Goal: Task Accomplishment & Management: Complete application form

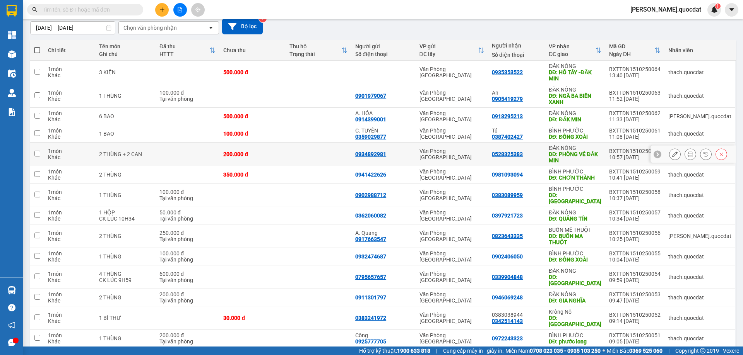
scroll to position [51, 0]
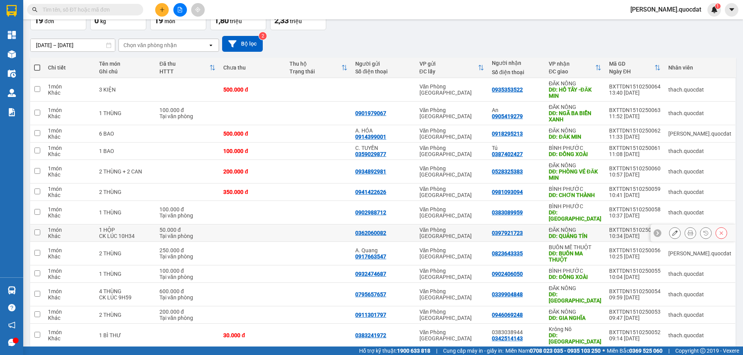
click at [471, 229] on td "Văn Phòng [GEOGRAPHIC_DATA]" at bounding box center [451, 233] width 73 height 17
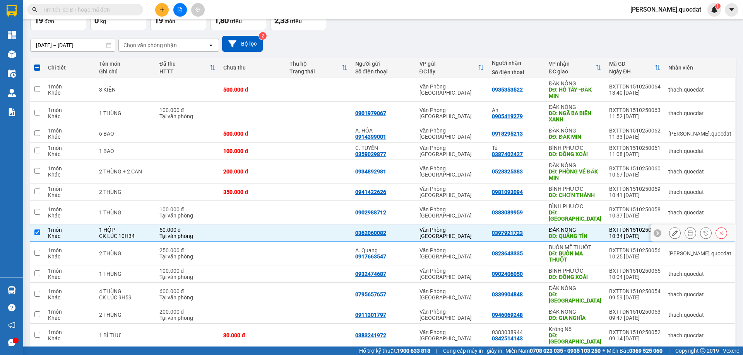
click at [471, 229] on td "Văn Phòng [GEOGRAPHIC_DATA]" at bounding box center [451, 233] width 73 height 17
checkbox input "false"
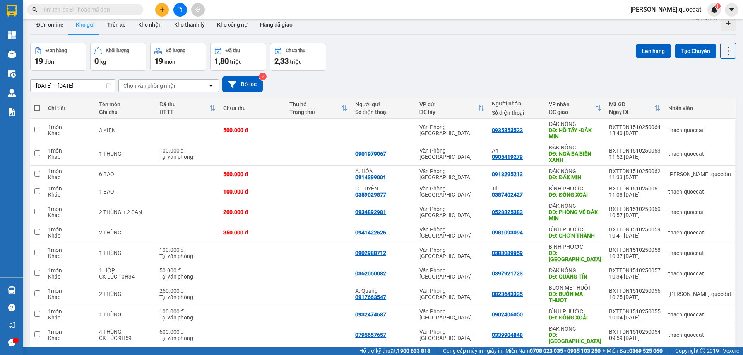
scroll to position [0, 0]
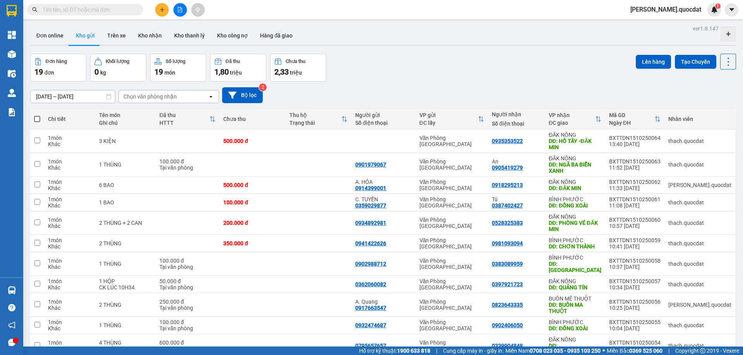
click at [392, 61] on div "Đơn hàng 19 đơn Khối lượng 0 kg Số lượng 19 món Đã thu 1,80 triệu Chưa thu 2,33…" at bounding box center [382, 68] width 705 height 28
click at [724, 68] on button at bounding box center [728, 62] width 16 height 16
click at [460, 60] on div "Đơn hàng 19 đơn Khối lượng 0 kg Số lượng 19 món Đã thu 1,80 triệu Chưa thu 2,33…" at bounding box center [382, 68] width 705 height 28
click at [722, 61] on icon at bounding box center [727, 61] width 11 height 11
click at [470, 44] on div "Đơn online Kho gửi Trên xe Kho nhận Kho thanh lý Kho công nợ Hàng đã giao" at bounding box center [382, 36] width 705 height 20
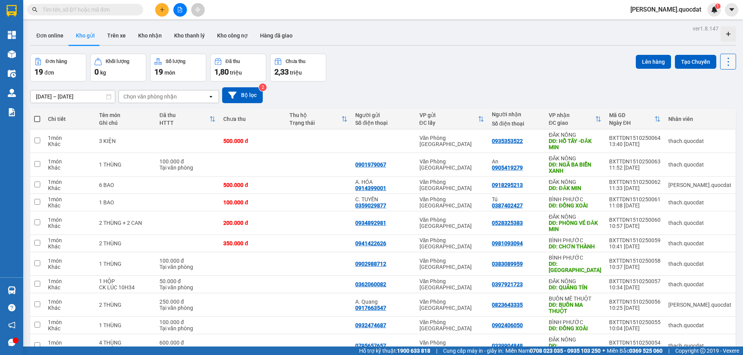
click at [727, 60] on icon at bounding box center [727, 61] width 11 height 11
click at [489, 50] on div "ver 1.8.147 Đơn online Kho gửi Trên xe Kho nhận Kho thanh lý Kho công nợ Hàng đ…" at bounding box center [383, 277] width 712 height 508
click at [720, 58] on button at bounding box center [728, 62] width 16 height 16
click at [722, 59] on icon at bounding box center [727, 61] width 11 height 11
click at [539, 37] on div "Đơn online Kho gửi Trên xe Kho nhận Kho thanh lý Kho công nợ Hàng đã giao" at bounding box center [382, 36] width 705 height 20
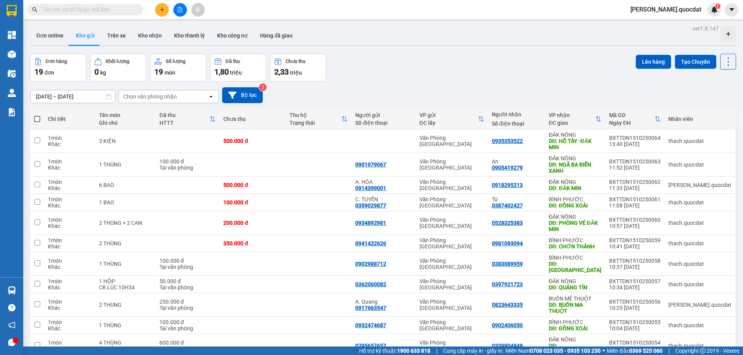
click at [632, 40] on div "Đơn online Kho gửi Trên xe Kho nhận Kho thanh lý Kho công nợ Hàng đã giao" at bounding box center [382, 36] width 705 height 20
click at [446, 64] on div "Đơn hàng 19 đơn Khối lượng 0 kg Số lượng 19 món Đã thu 1,80 triệu Chưa thu 2,33…" at bounding box center [382, 68] width 705 height 28
click at [247, 92] on button "Bộ lọc" at bounding box center [242, 95] width 41 height 16
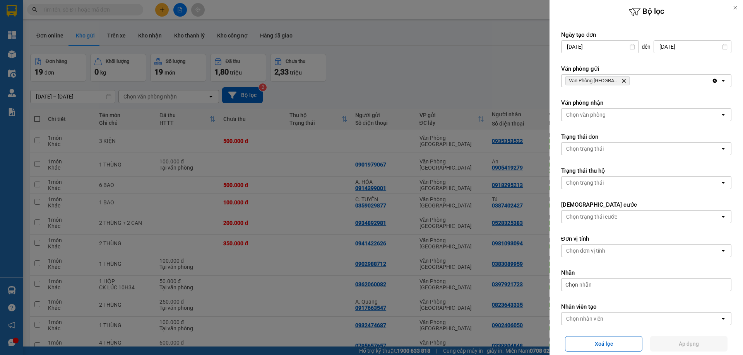
click at [400, 89] on div at bounding box center [371, 177] width 743 height 355
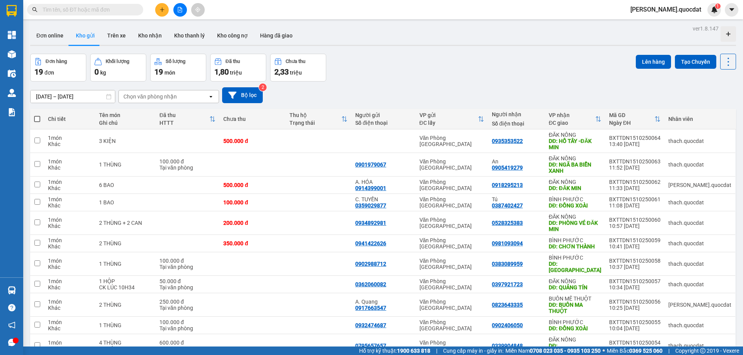
click at [156, 10] on button at bounding box center [162, 10] width 14 height 14
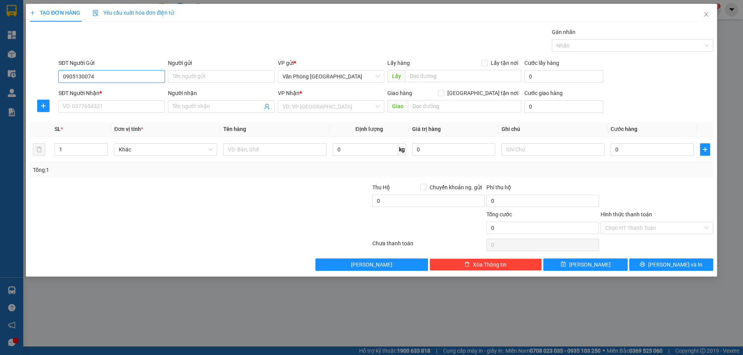
type input "0905130074"
click at [85, 114] on div "SĐT Người Nhận * VD: 0377654321" at bounding box center [111, 102] width 106 height 27
click at [89, 109] on input "SĐT Người Nhận *" at bounding box center [111, 107] width 106 height 12
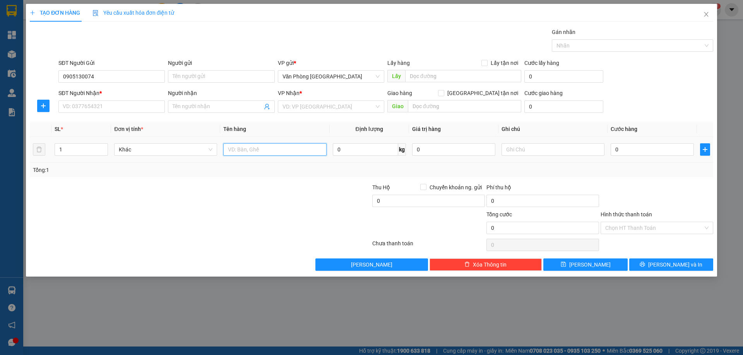
click at [265, 150] on input "text" at bounding box center [274, 149] width 103 height 12
click at [261, 147] on input "text" at bounding box center [274, 149] width 103 height 12
type input "1 THÙNG"
click at [142, 111] on input "SĐT Người Nhận *" at bounding box center [111, 107] width 106 height 12
type input "0906501430"
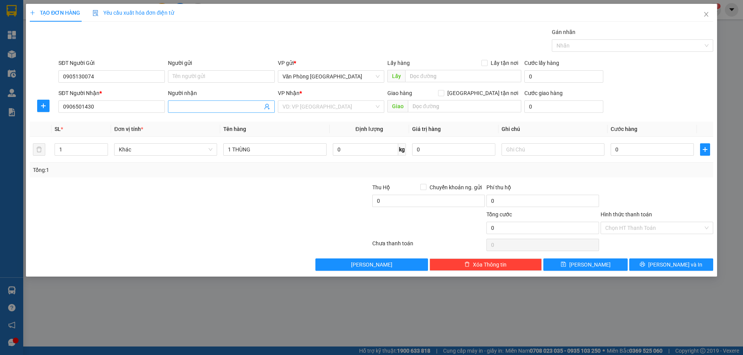
click at [268, 106] on icon "user-add" at bounding box center [266, 107] width 5 height 6
click at [316, 114] on div "VP Nhận * VD: VP [GEOGRAPHIC_DATA]" at bounding box center [331, 102] width 106 height 27
click at [318, 111] on input "search" at bounding box center [328, 107] width 92 height 12
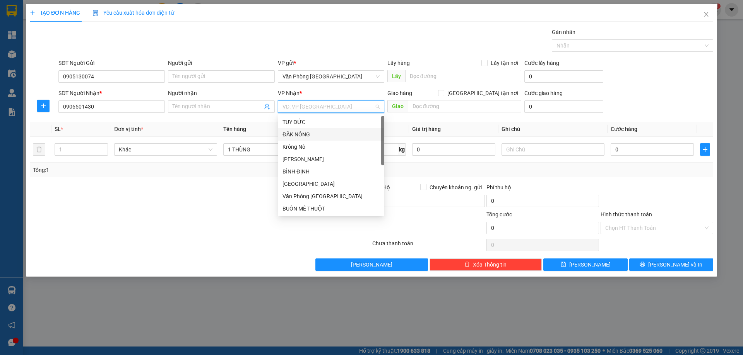
click at [312, 137] on div "ĐĂK NÔNG" at bounding box center [330, 134] width 97 height 9
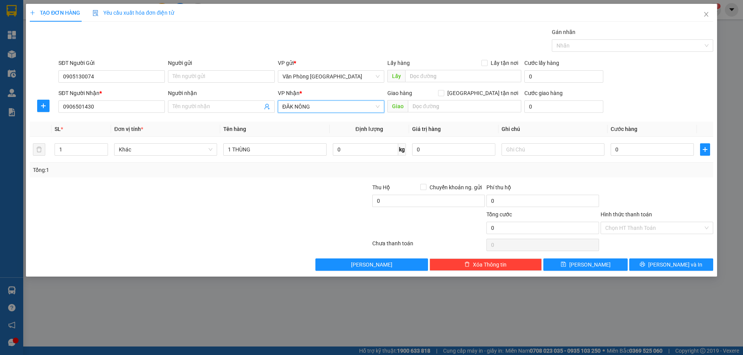
click at [433, 117] on div "Transit Pickup Surcharge Ids Transit Deliver Surcharge Ids Transit Deliver Surc…" at bounding box center [371, 149] width 683 height 243
click at [441, 111] on input "text" at bounding box center [464, 106] width 113 height 12
type input "NHÂN CƠ"
click at [632, 142] on div "0" at bounding box center [651, 149] width 83 height 15
click at [646, 152] on input "0" at bounding box center [651, 149] width 83 height 12
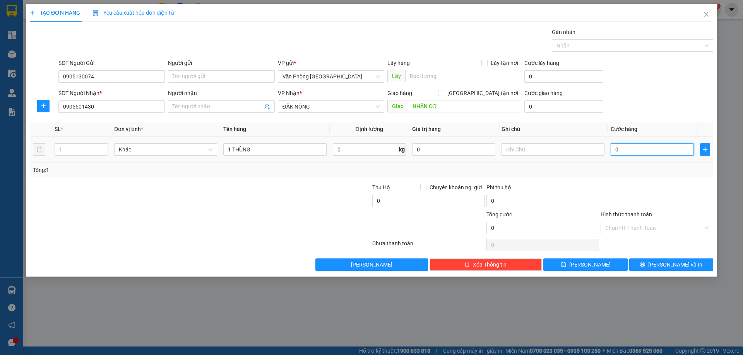
type input "1"
type input "10"
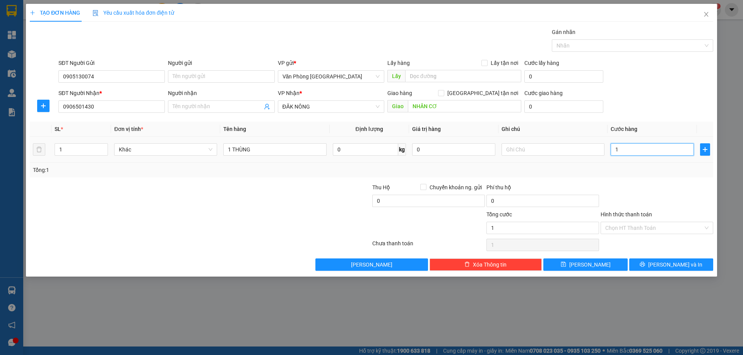
type input "10"
type input "100"
type input "100.000"
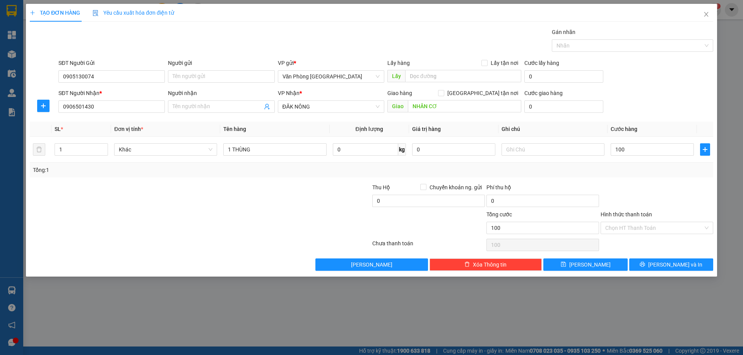
type input "100.000"
click at [676, 177] on div "Tổng: 1" at bounding box center [371, 170] width 683 height 15
click at [679, 269] on button "[PERSON_NAME] và In" at bounding box center [671, 265] width 84 height 12
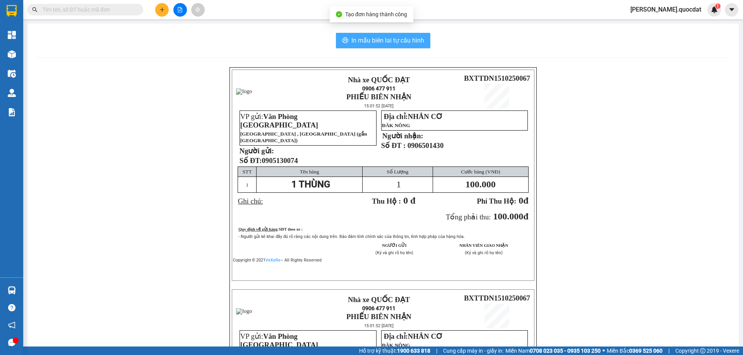
click at [384, 43] on span "In mẫu biên lai tự cấu hình" at bounding box center [387, 41] width 73 height 10
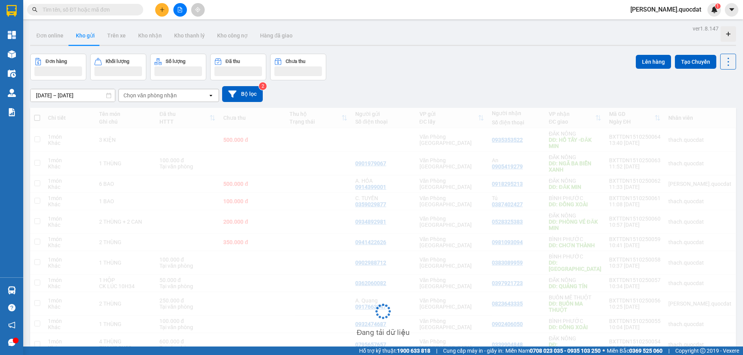
click at [503, 13] on div "Kết quả tìm kiếm ( 0 ) Bộ lọc No Data simon.quocdat 1" at bounding box center [371, 9] width 743 height 19
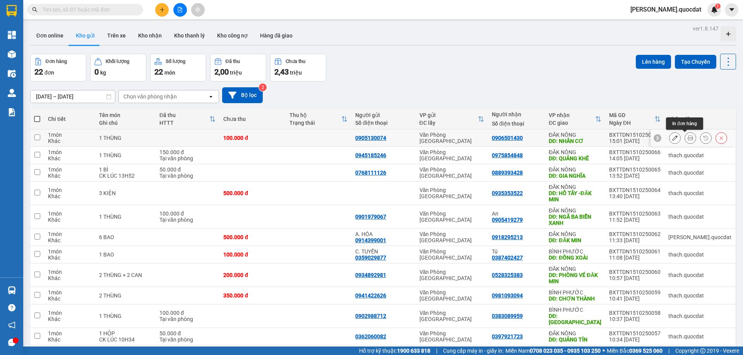
click at [687, 137] on icon at bounding box center [689, 137] width 5 height 5
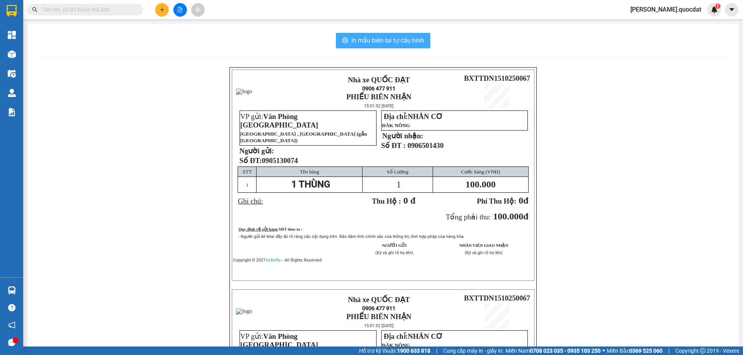
click at [379, 47] on button "In mẫu biên lai tự cấu hình" at bounding box center [383, 40] width 94 height 15
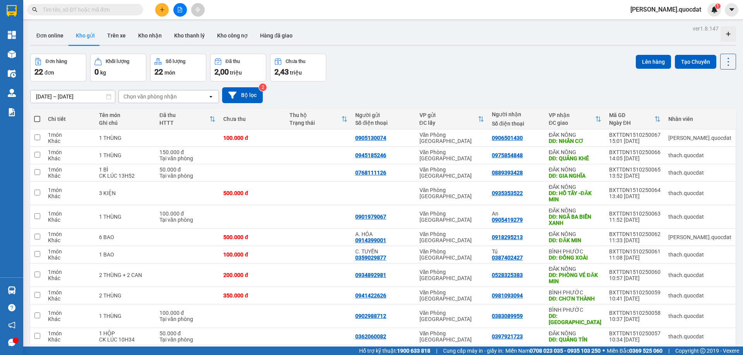
click at [424, 66] on div "Đơn hàng 22 đơn Khối lượng 0 kg Số lượng 22 món Đã thu 2,00 triệu Chưa thu 2,43…" at bounding box center [382, 68] width 705 height 28
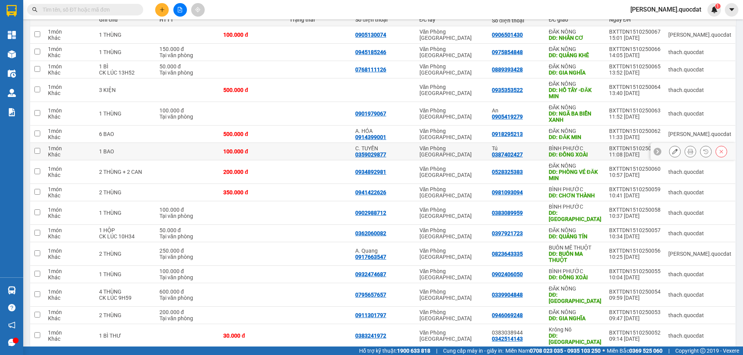
scroll to position [51, 0]
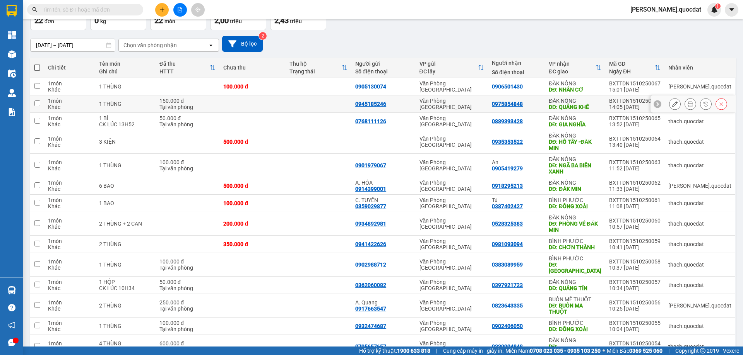
click at [541, 102] on div "0975854848" at bounding box center [516, 104] width 49 height 6
checkbox input "true"
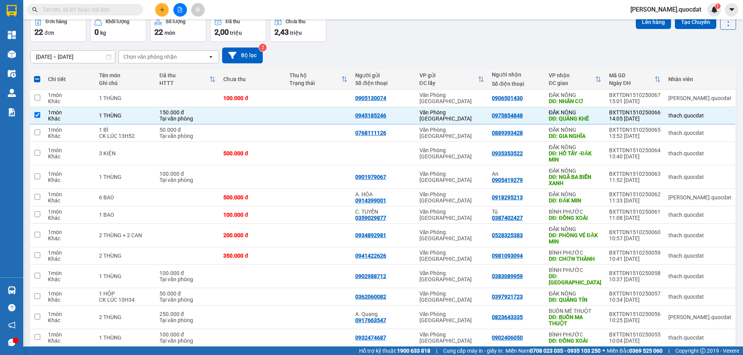
scroll to position [0, 0]
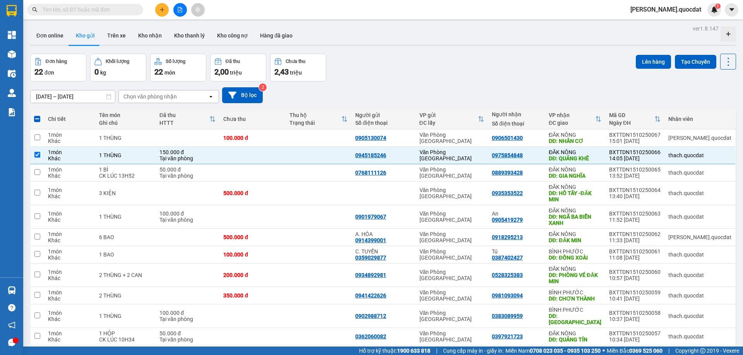
click at [77, 94] on input "[DATE] – [DATE]" at bounding box center [73, 97] width 84 height 12
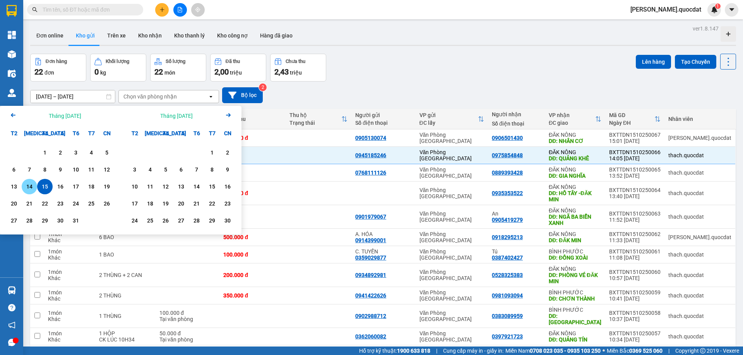
click at [30, 184] on div "14" at bounding box center [29, 186] width 11 height 9
type input "[DATE] – [DATE]"
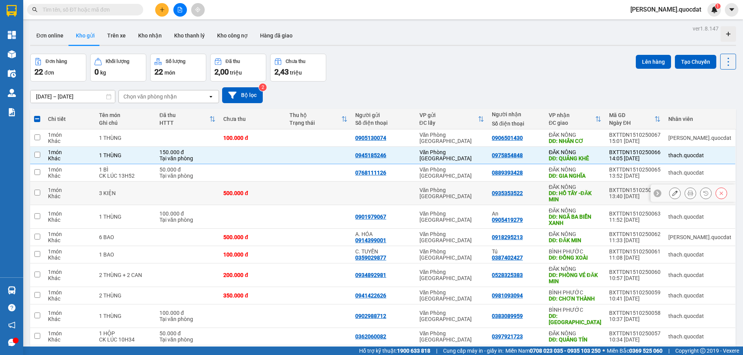
checkbox input "false"
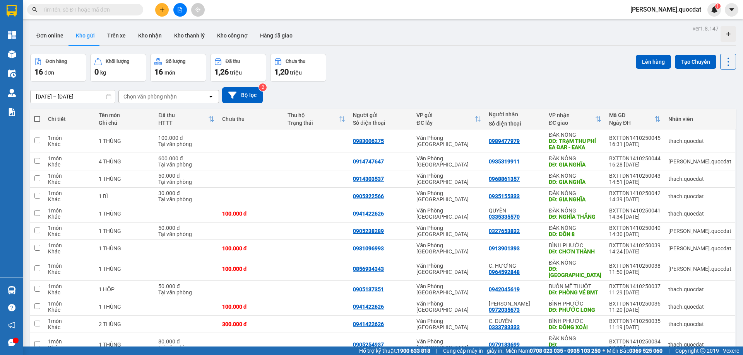
click at [456, 53] on div "ver 1.8.147 Đơn online Kho gửi Trên xe Kho nhận Kho thanh lý Kho công nợ Hàng đ…" at bounding box center [383, 248] width 712 height 450
click at [72, 93] on input "[DATE] – [DATE]" at bounding box center [73, 97] width 84 height 12
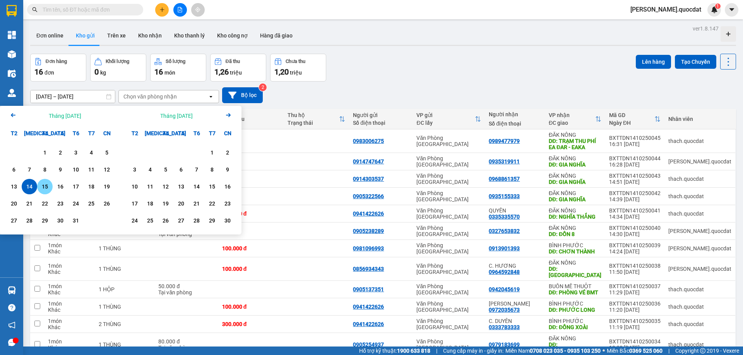
click at [45, 188] on div "15" at bounding box center [44, 186] width 11 height 9
type input "[DATE] – [DATE]"
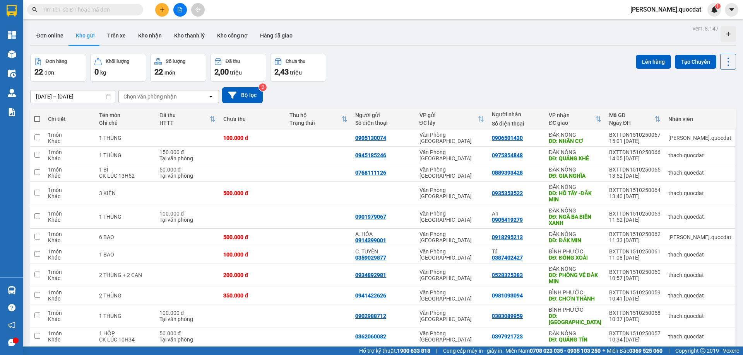
drag, startPoint x: 398, startPoint y: 65, endPoint x: 384, endPoint y: 58, distance: 16.3
click at [398, 65] on div "Đơn hàng 22 đơn Khối lượng 0 kg Số lượng 22 món Đã thu 2,00 triệu Chưa thu 2,43…" at bounding box center [382, 68] width 705 height 28
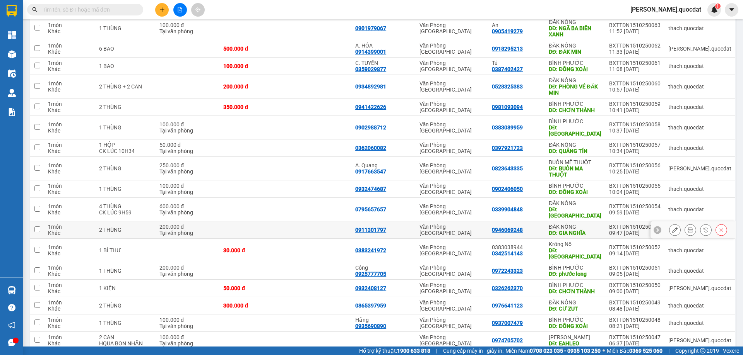
scroll to position [206, 0]
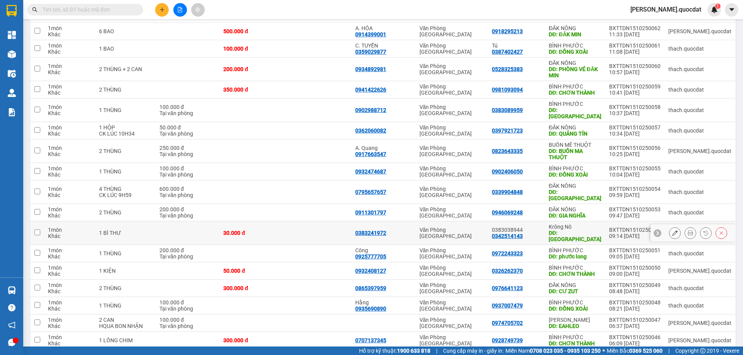
click at [541, 227] on div "0383038944 0342514143" at bounding box center [516, 233] width 49 height 12
checkbox input "true"
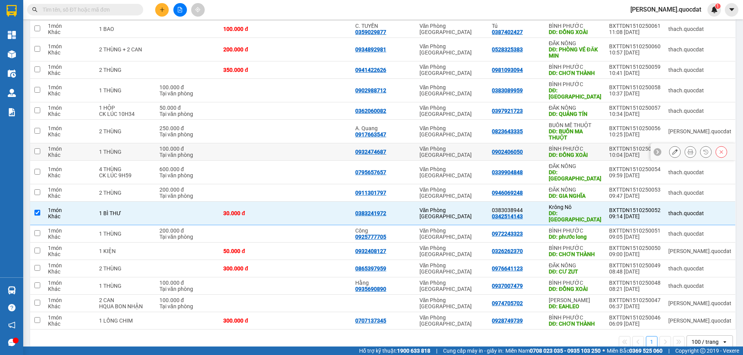
scroll to position [228, 0]
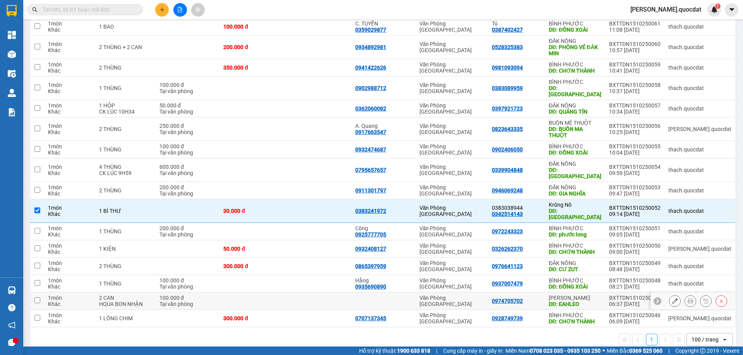
click at [388, 293] on td at bounding box center [383, 301] width 64 height 17
checkbox input "true"
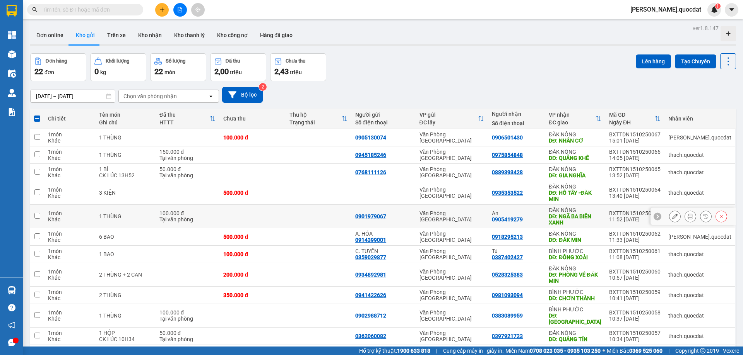
scroll to position [0, 0]
click at [163, 6] on button at bounding box center [162, 10] width 14 height 14
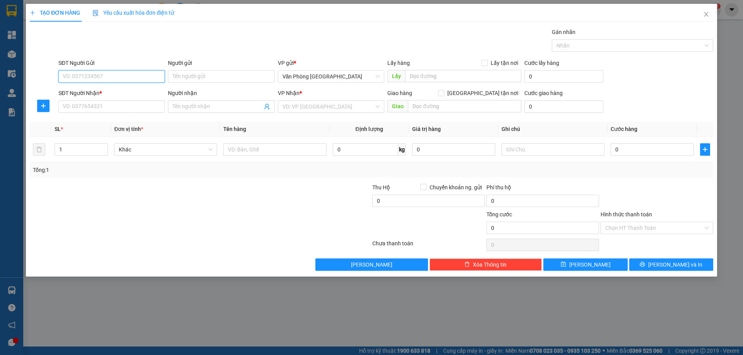
click at [133, 80] on input "SĐT Người Gửi" at bounding box center [111, 76] width 106 height 12
type input "0913742503"
click at [92, 101] on input "SĐT Người Nhận *" at bounding box center [111, 107] width 106 height 12
click at [326, 106] on input "search" at bounding box center [328, 107] width 92 height 12
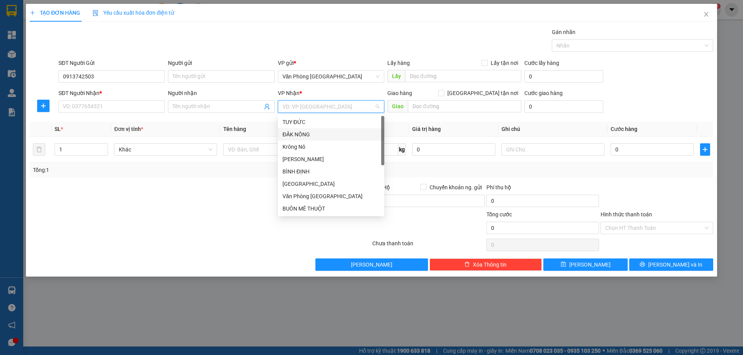
click at [304, 135] on div "ĐĂK NÔNG" at bounding box center [330, 134] width 97 height 9
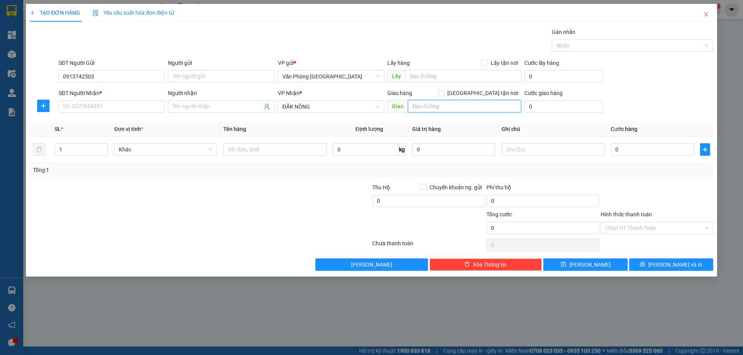
click at [451, 103] on input "text" at bounding box center [464, 106] width 113 height 12
type input "k"
type input "KRONG NÔ"
click at [118, 107] on input "SĐT Người Nhận *" at bounding box center [111, 107] width 106 height 12
type input "0334314892"
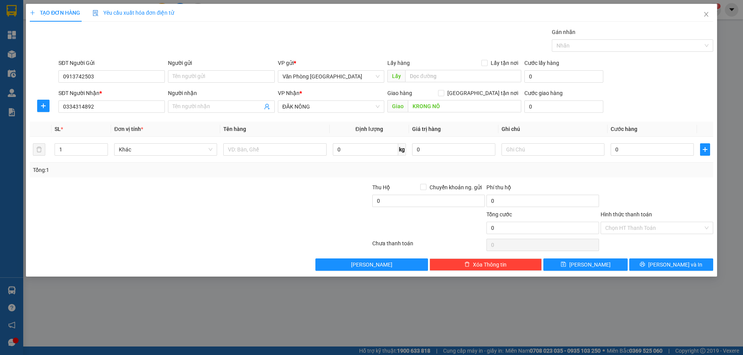
click at [279, 163] on div "Tổng: 1" at bounding box center [371, 170] width 683 height 15
click at [275, 154] on input "text" at bounding box center [274, 149] width 103 height 12
type input "1 THÙNG"
type input "5"
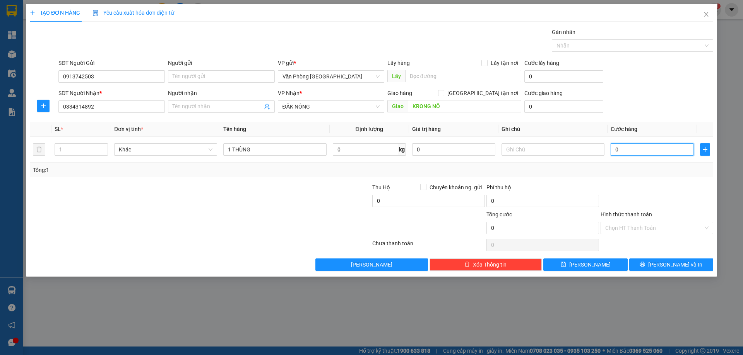
type input "5"
type input "50"
type input "50.000"
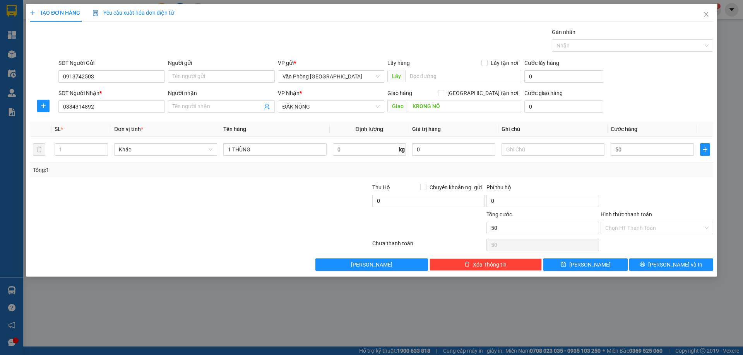
type input "50.000"
click at [624, 181] on div "Transit Pickup Surcharge Ids Transit Deliver Surcharge Ids Transit Deliver Surc…" at bounding box center [371, 149] width 683 height 243
click at [651, 234] on input "Hình thức thanh toán" at bounding box center [654, 228] width 98 height 12
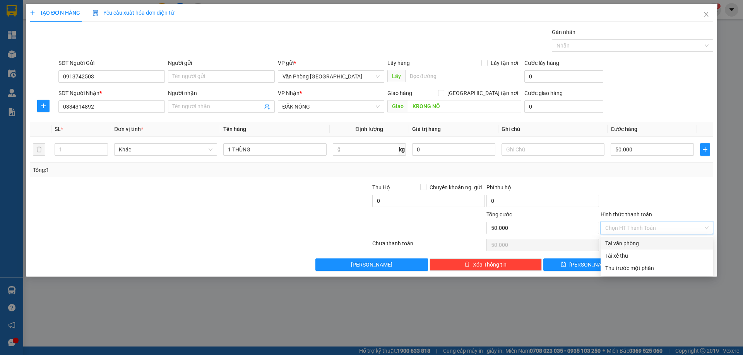
click at [640, 238] on div "Tại văn phòng" at bounding box center [656, 243] width 113 height 12
type input "0"
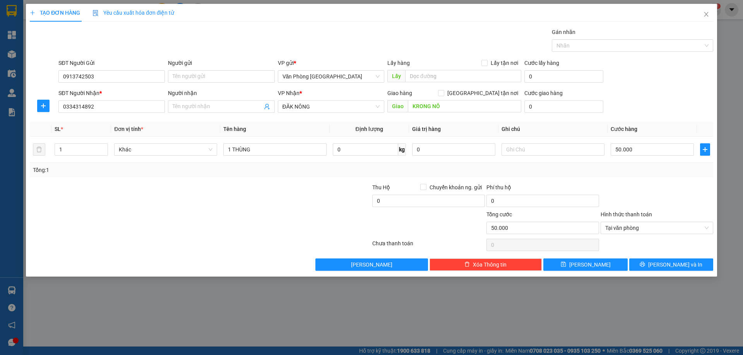
click at [657, 258] on div "Transit Pickup Surcharge Ids Transit Deliver Surcharge Ids Transit Deliver Surc…" at bounding box center [371, 149] width 683 height 243
click at [645, 265] on icon "printer" at bounding box center [641, 264] width 5 height 5
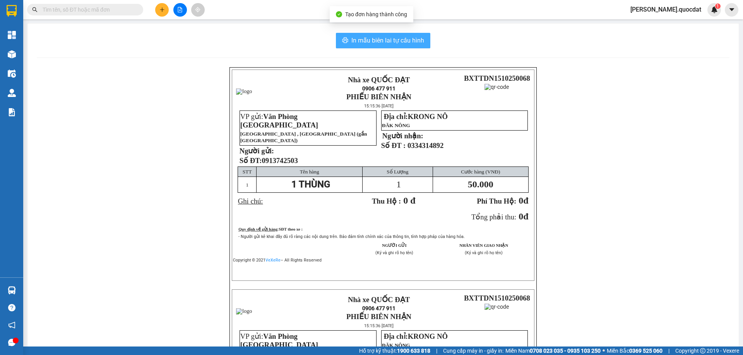
click at [367, 47] on button "In mẫu biên lai tự cấu hình" at bounding box center [383, 40] width 94 height 15
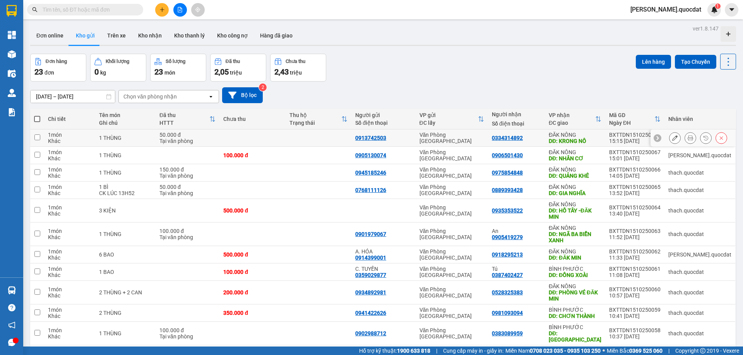
drag, startPoint x: 675, startPoint y: 137, endPoint x: 680, endPoint y: 138, distance: 5.8
click at [675, 138] on div at bounding box center [698, 138] width 58 height 12
click at [687, 138] on icon at bounding box center [689, 137] width 5 height 5
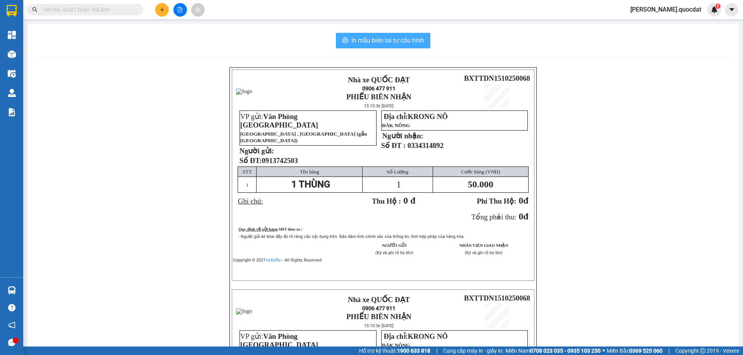
click at [395, 41] on span "In mẫu biên lai tự cấu hình" at bounding box center [387, 41] width 73 height 10
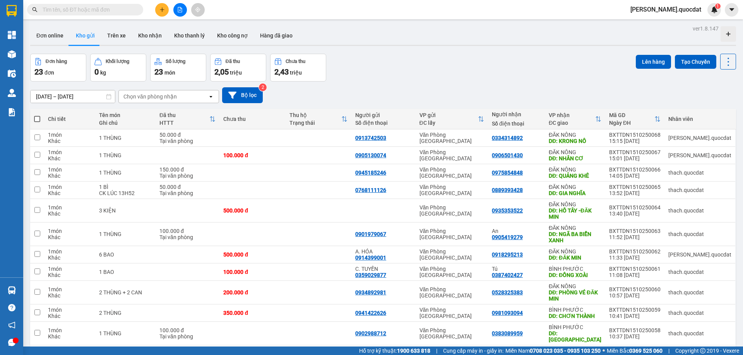
click at [157, 8] on button at bounding box center [162, 10] width 14 height 14
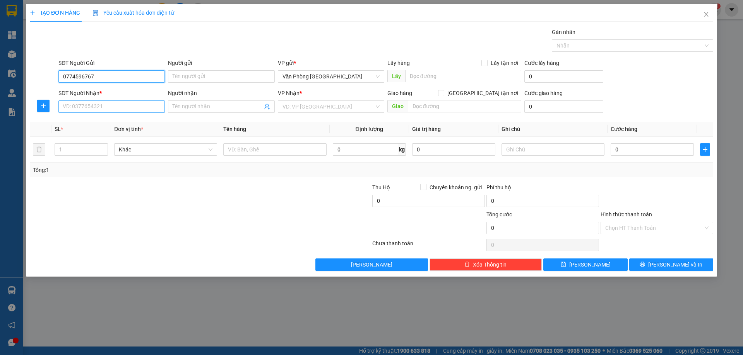
type input "0774596767"
click at [96, 106] on input "SĐT Người Nhận *" at bounding box center [111, 107] width 106 height 12
type input "0359028915"
click at [357, 104] on input "search" at bounding box center [328, 107] width 92 height 12
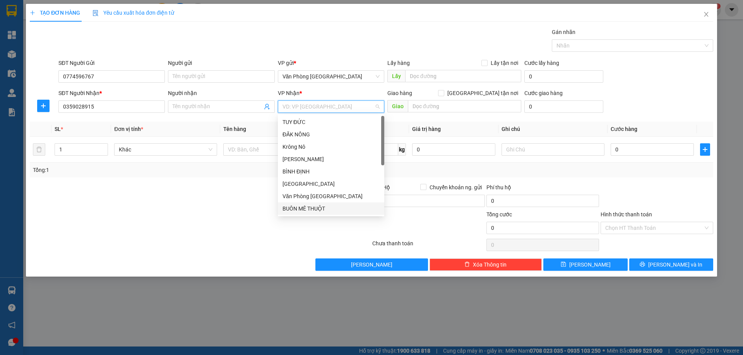
click at [317, 209] on div "BUÔN MÊ THUỘT" at bounding box center [330, 209] width 97 height 9
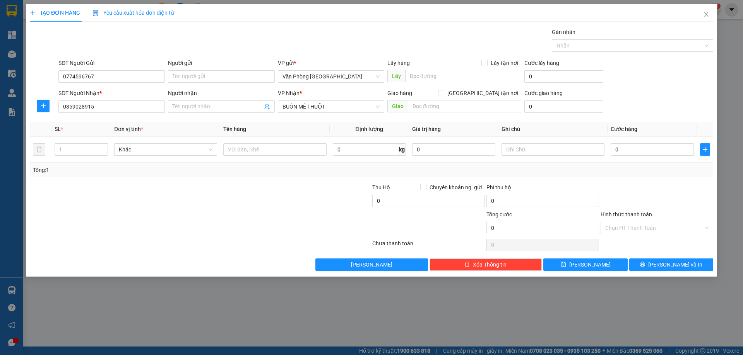
drag, startPoint x: 472, startPoint y: 95, endPoint x: 444, endPoint y: 112, distance: 32.6
click at [469, 96] on div "Giao hàng [GEOGRAPHIC_DATA] tận nơi" at bounding box center [454, 93] width 134 height 9
click at [444, 112] on input "text" at bounding box center [464, 106] width 113 height 12
type input "b"
type input "BẾN"
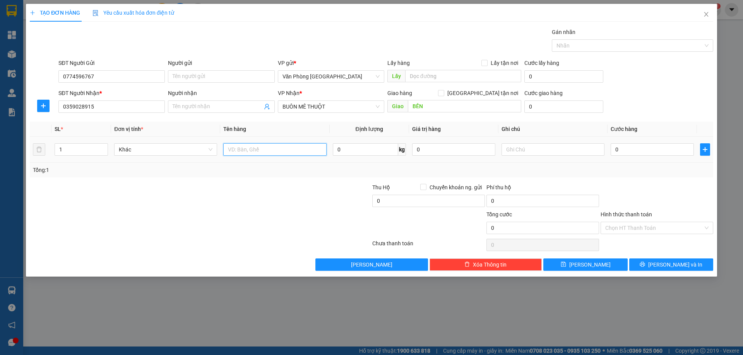
click at [292, 146] on input "text" at bounding box center [274, 149] width 103 height 12
type input "1"
type input "3THUNGF"
type input "0"
click at [267, 162] on td "3THUNGF" at bounding box center [274, 150] width 109 height 26
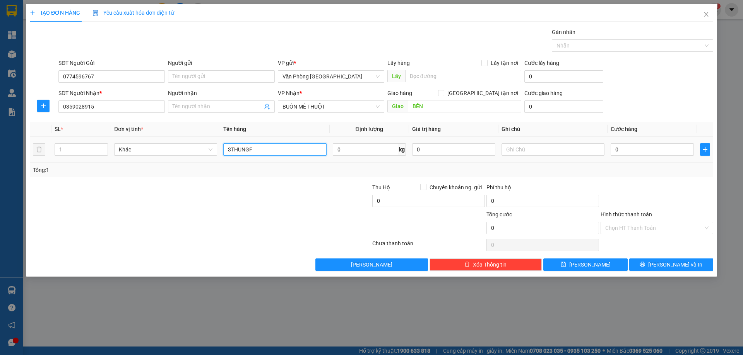
click at [270, 152] on input "3THUNGF" at bounding box center [274, 149] width 103 height 12
type input "3 THÙNG HÀNG Y TẾ"
type input "3"
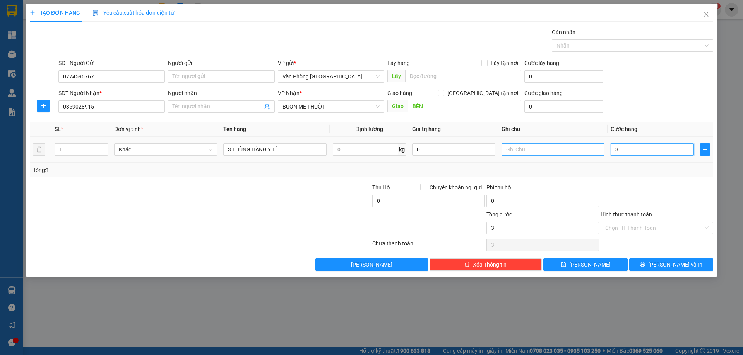
type input "30"
type input "300"
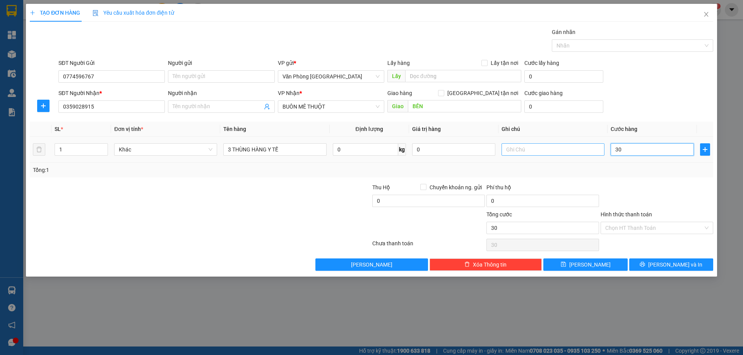
type input "300"
type input "300.000"
click at [676, 191] on div at bounding box center [656, 196] width 114 height 27
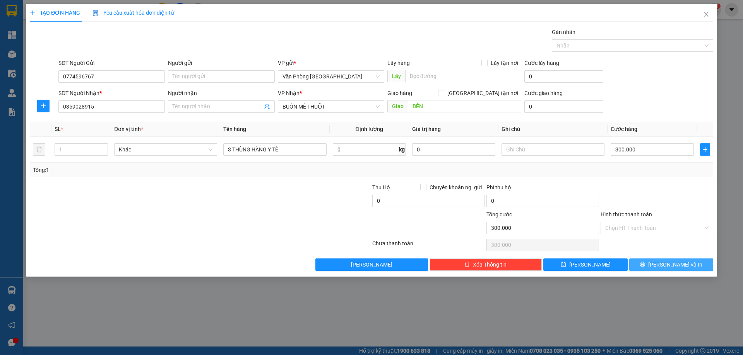
click at [674, 267] on span "[PERSON_NAME] và In" at bounding box center [675, 265] width 54 height 9
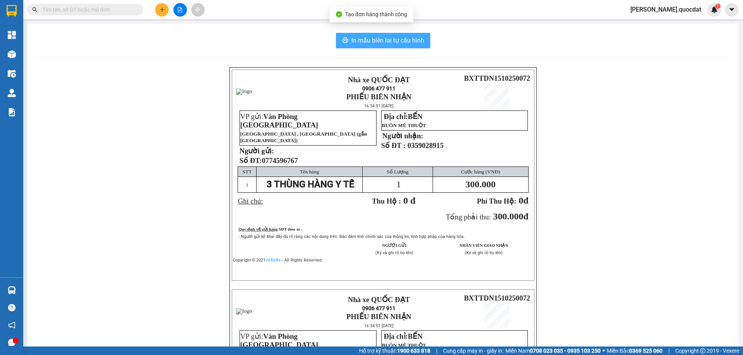
click at [381, 39] on span "In mẫu biên lai tự cấu hình" at bounding box center [387, 41] width 73 height 10
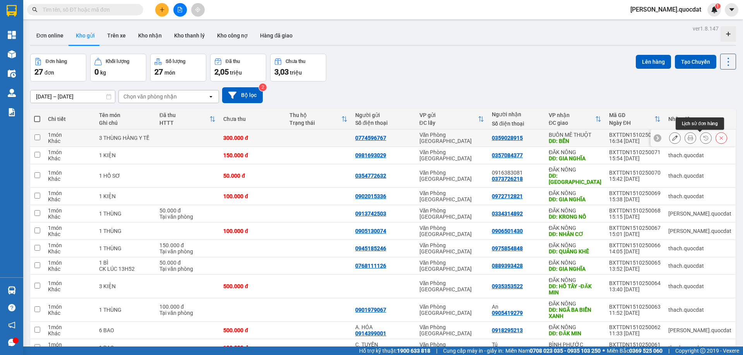
click at [688, 140] on button at bounding box center [690, 138] width 11 height 14
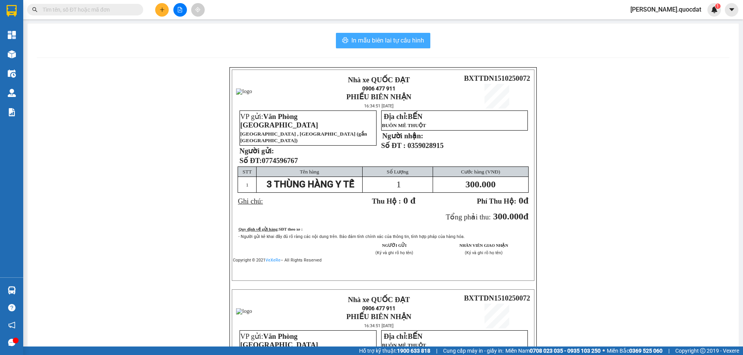
click at [398, 37] on span "In mẫu biên lai tự cấu hình" at bounding box center [387, 41] width 73 height 10
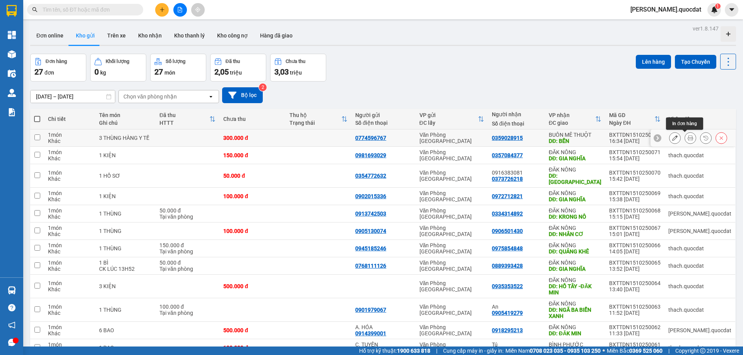
click at [688, 138] on button at bounding box center [690, 138] width 11 height 14
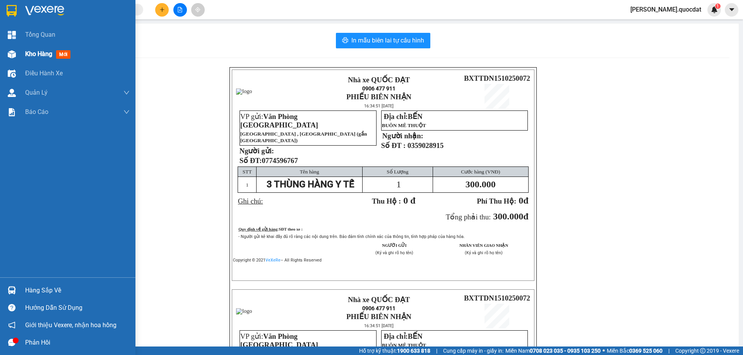
click at [24, 62] on div "Kho hàng mới" at bounding box center [67, 53] width 135 height 19
